Goal: Browse casually: Explore the website without a specific task or goal

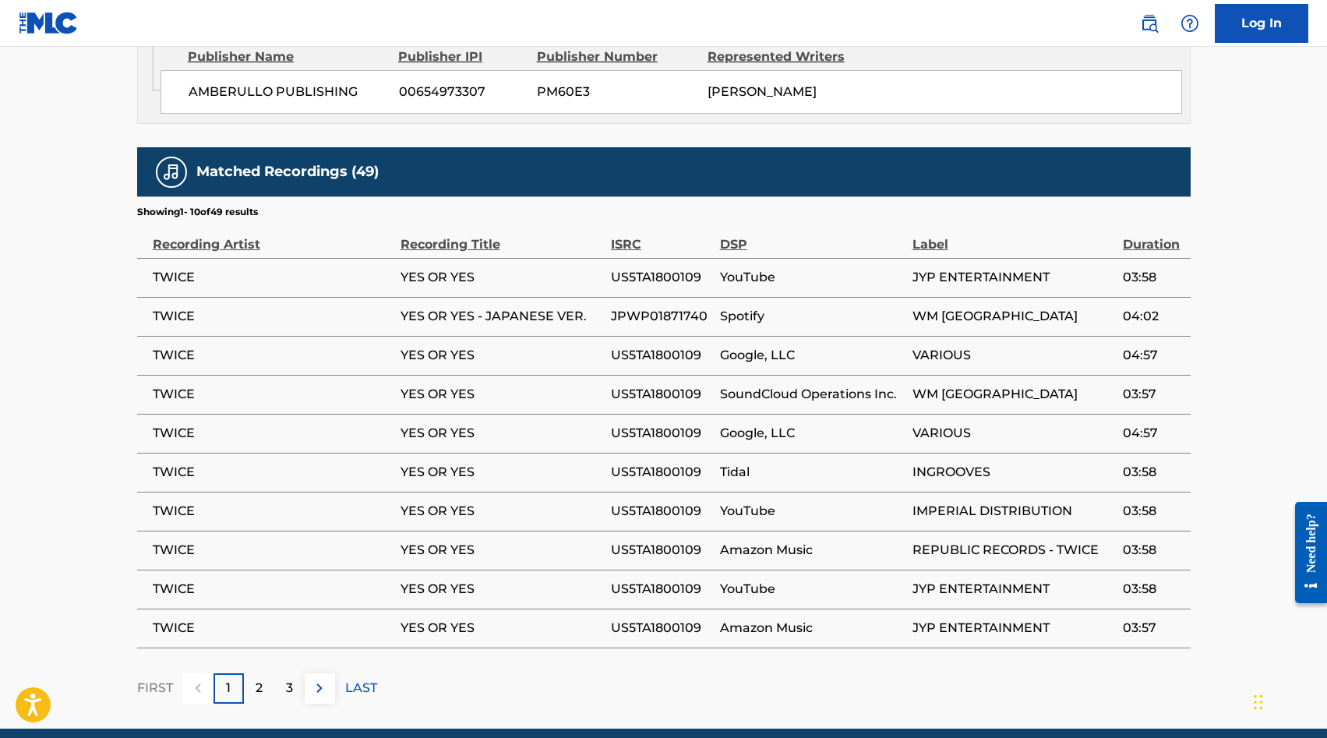
scroll to position [1303, 0]
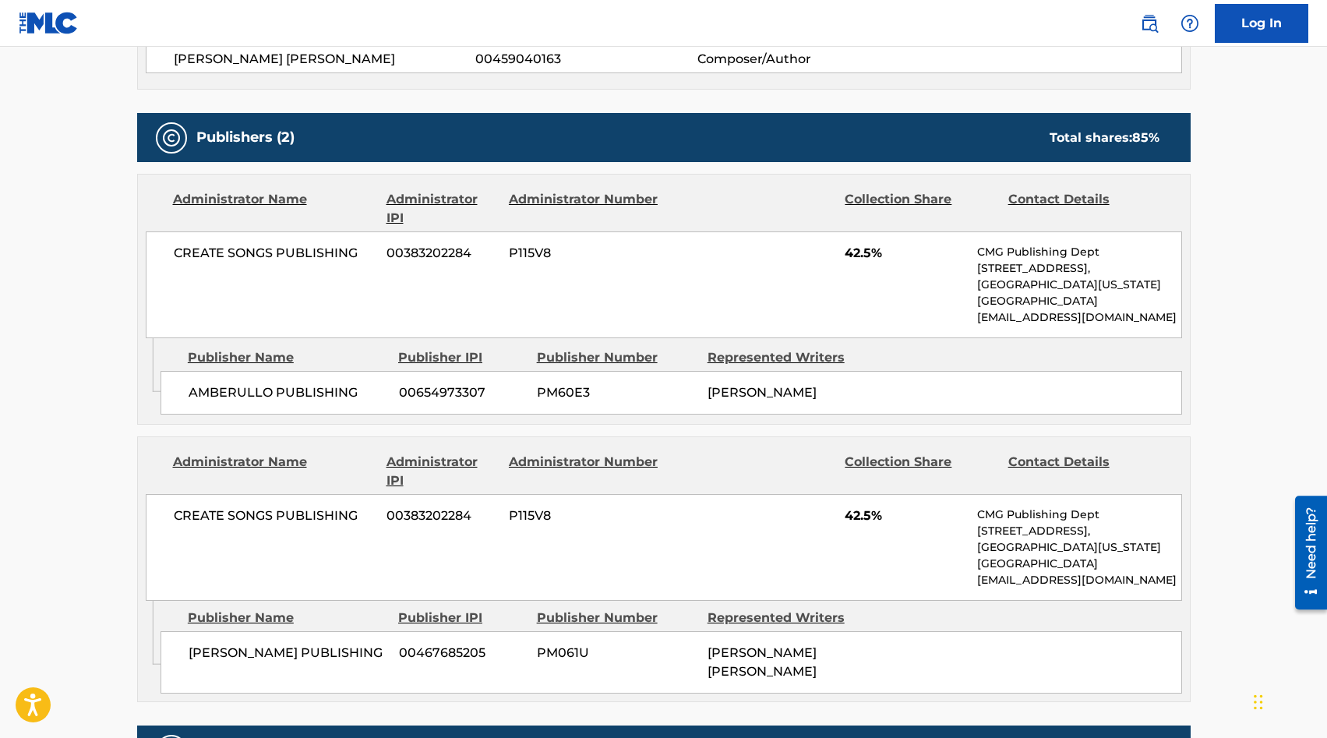
scroll to position [765, 0]
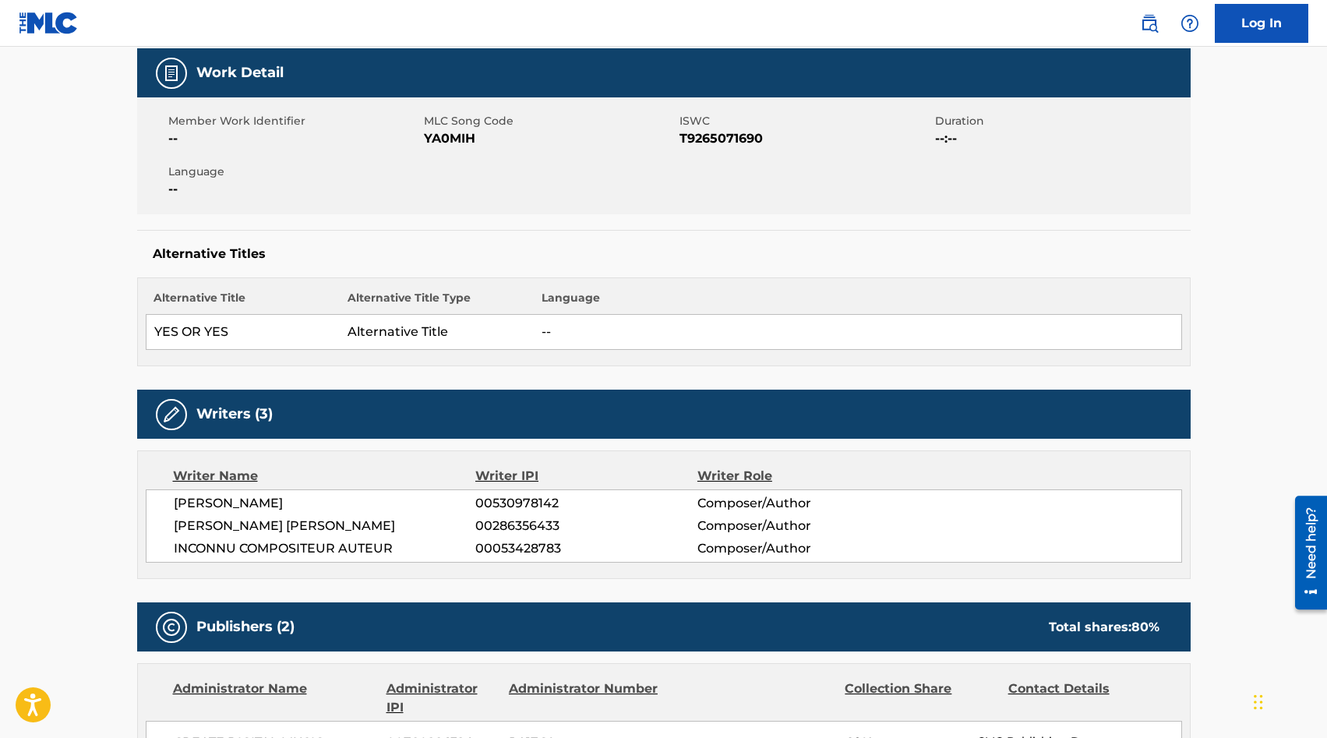
scroll to position [655, 0]
